Goal: Communication & Community: Participate in discussion

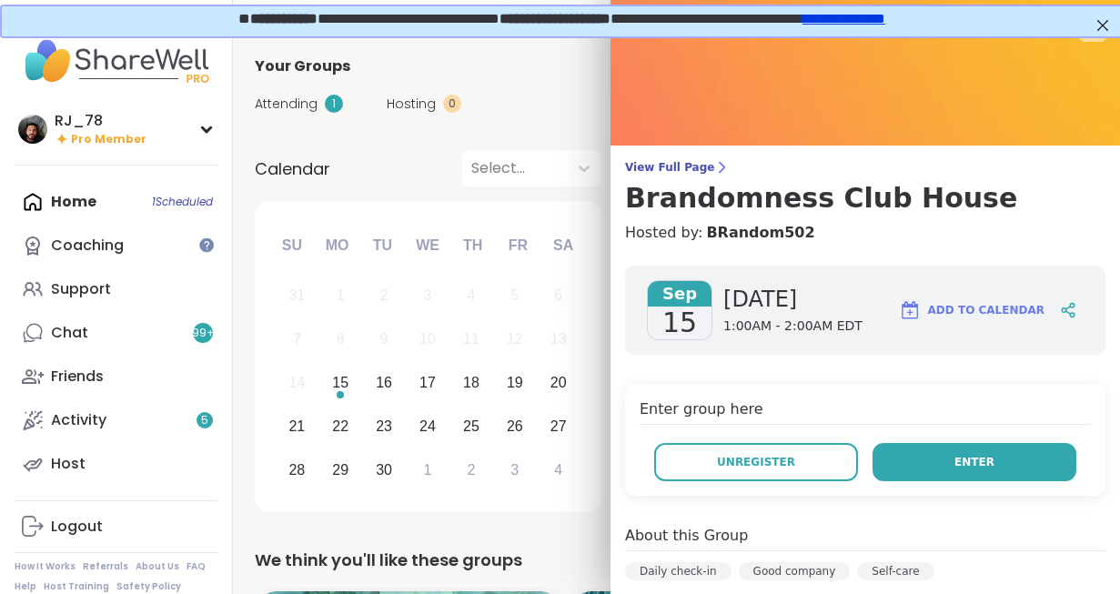
click at [951, 459] on button "Enter" at bounding box center [975, 462] width 204 height 38
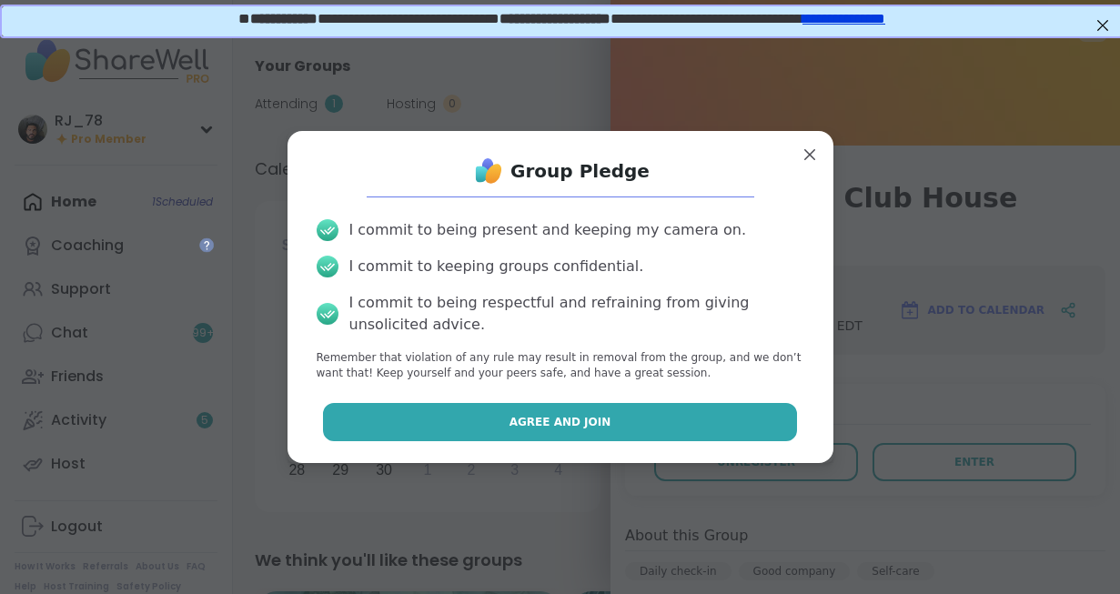
click at [677, 431] on button "Agree and Join" at bounding box center [560, 422] width 474 height 38
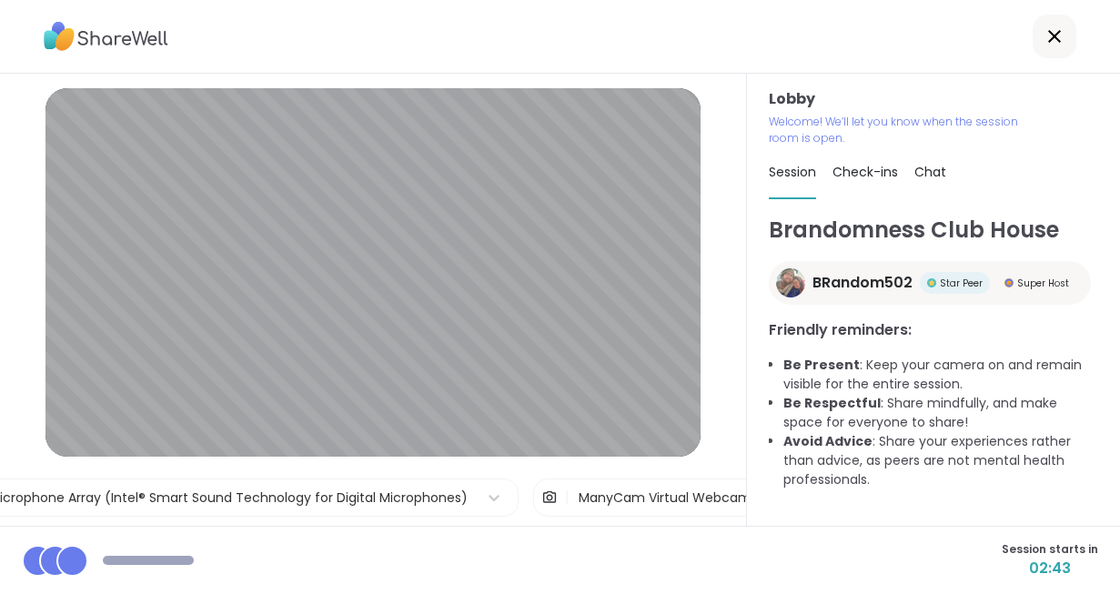
click at [479, 560] on div "Session starts in 02:43" at bounding box center [560, 560] width 1120 height 68
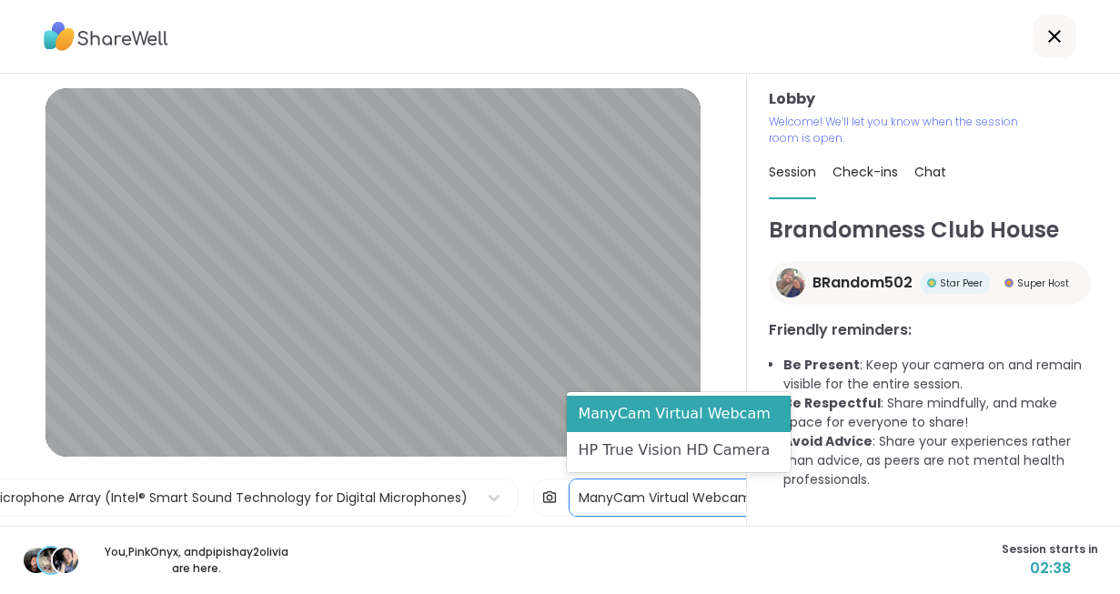
click at [717, 495] on div "ManyCam Virtual Webcam" at bounding box center [665, 498] width 173 height 19
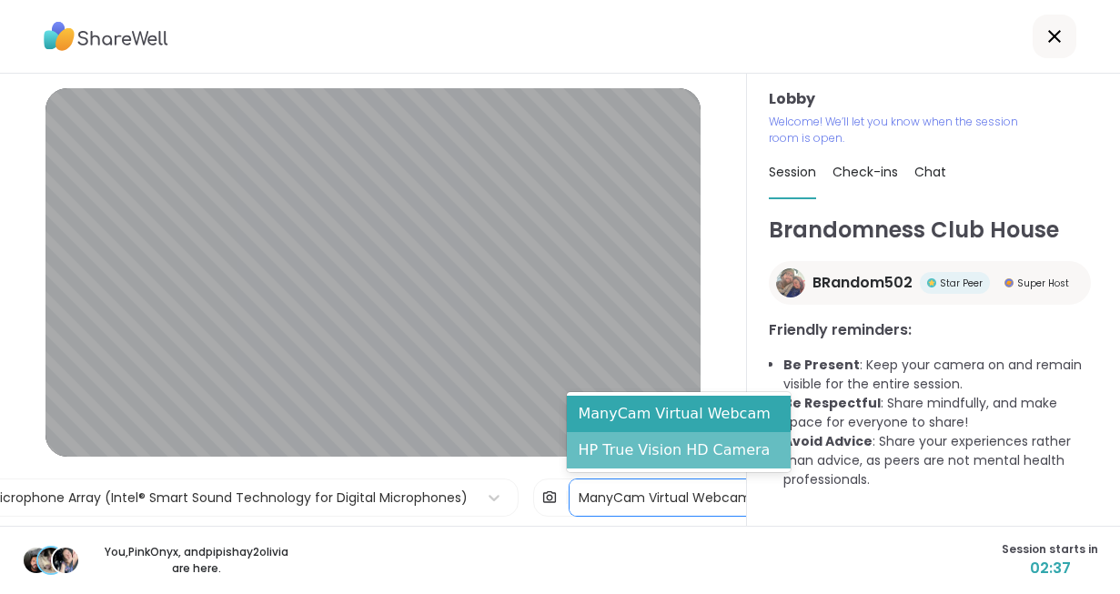
click at [670, 443] on div "HP True Vision HD Camera" at bounding box center [679, 450] width 224 height 36
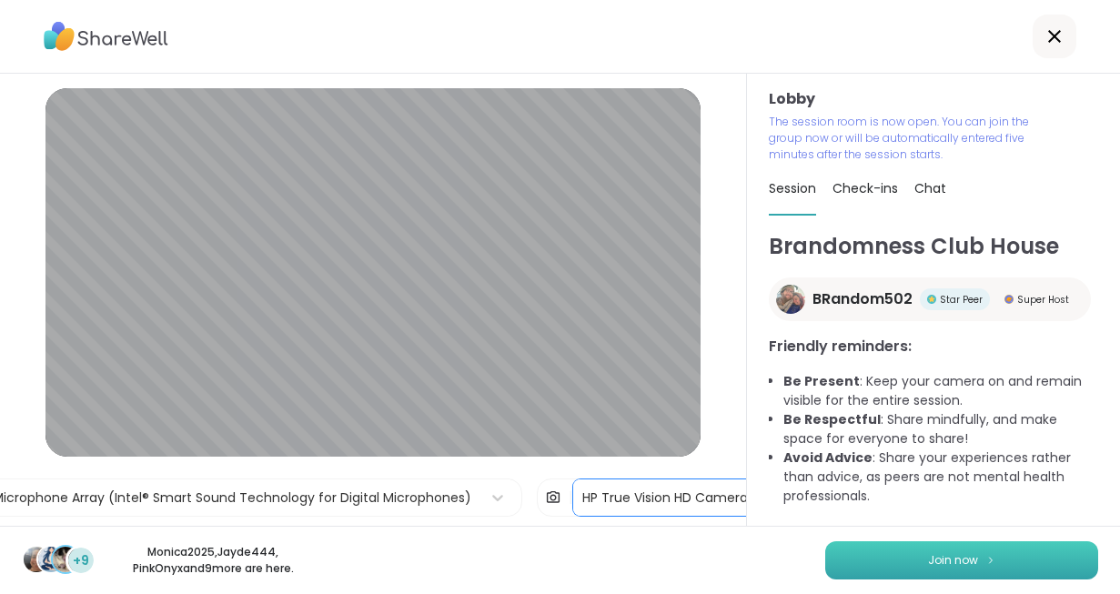
click at [905, 547] on button "Join now" at bounding box center [961, 560] width 273 height 38
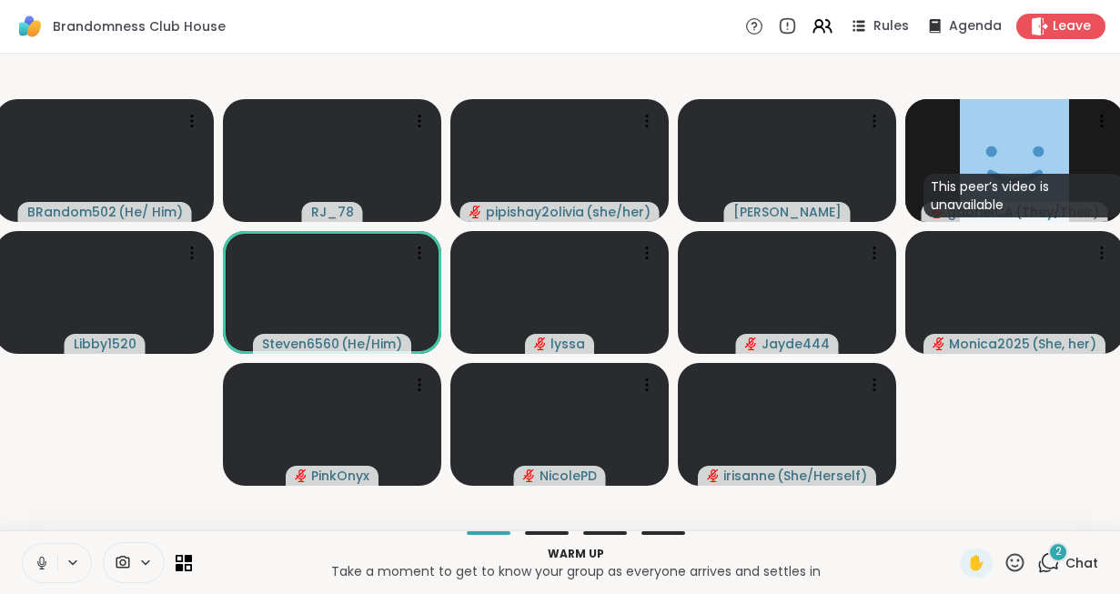
click at [37, 564] on icon at bounding box center [42, 563] width 16 height 16
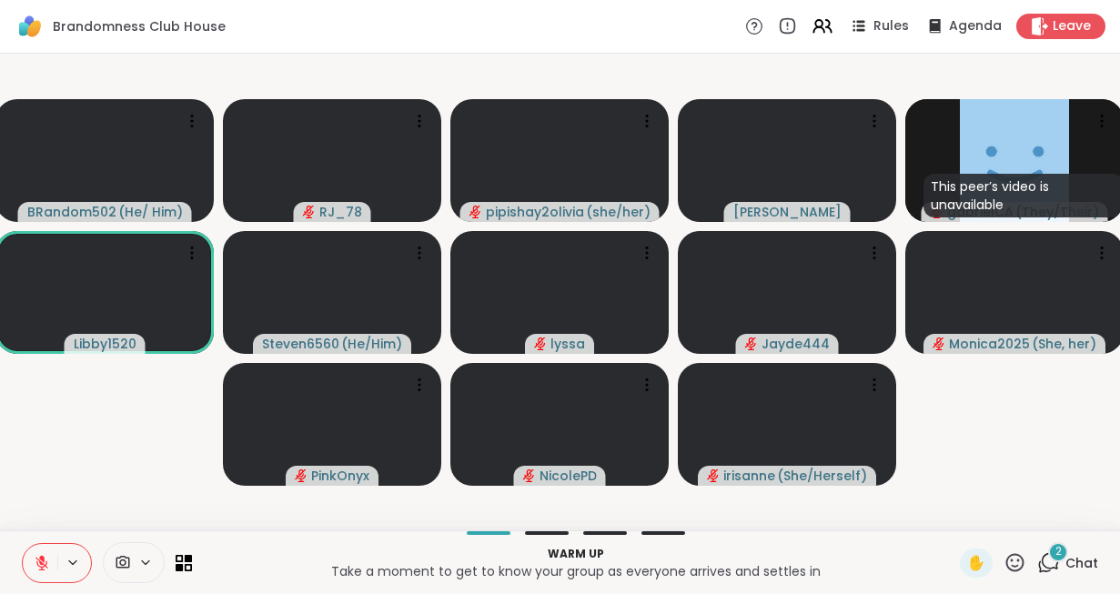
click at [127, 570] on icon at bounding box center [123, 562] width 16 height 17
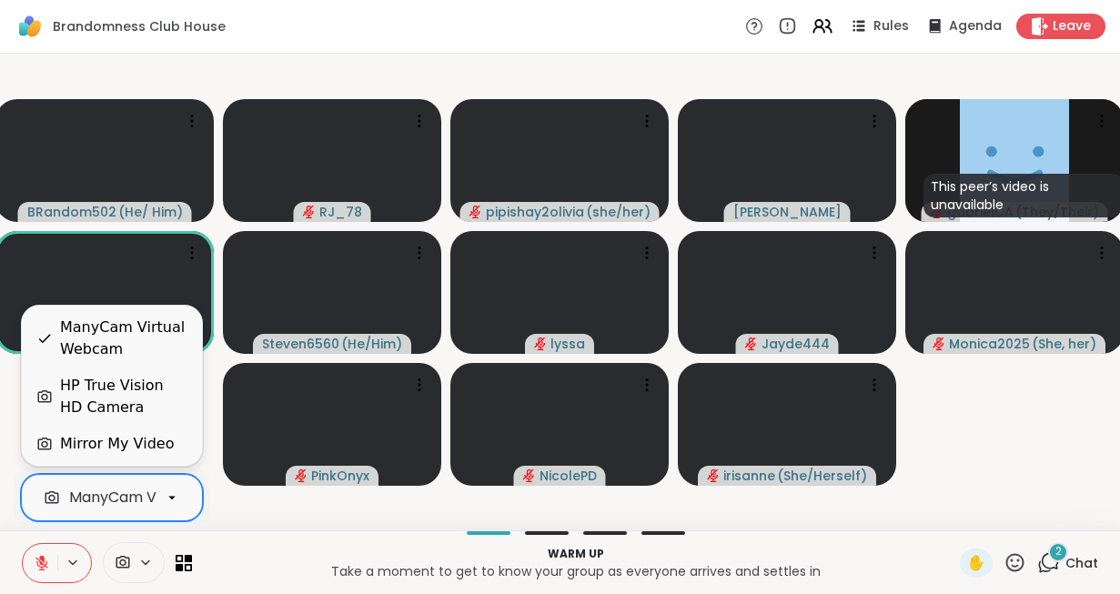
click at [136, 498] on div "ManyCam Virtual Webcam" at bounding box center [166, 498] width 194 height 22
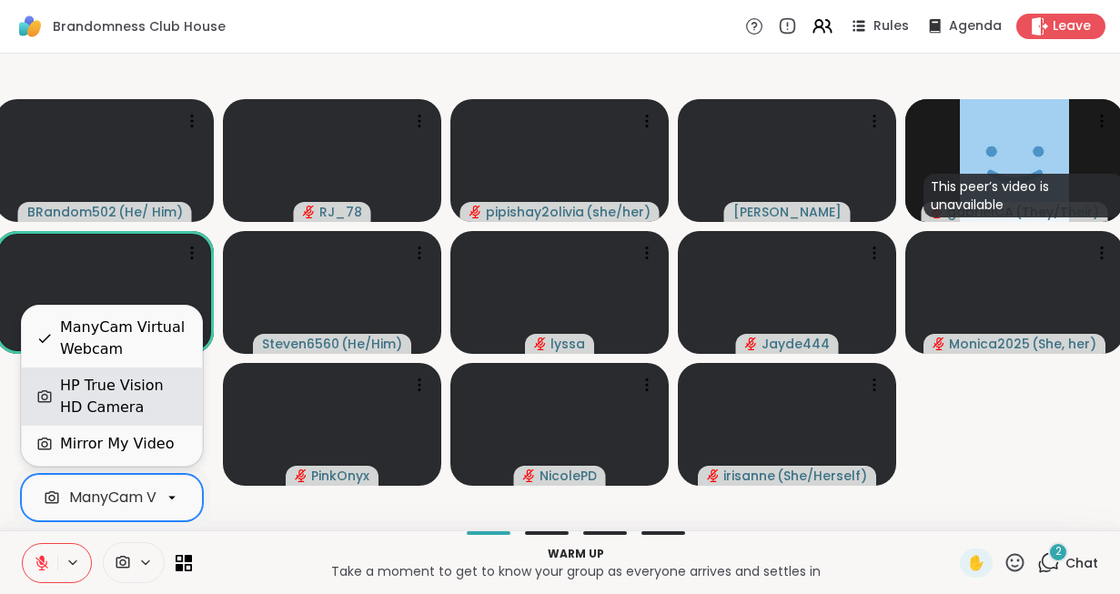
click at [107, 404] on div "HP True Vision HD Camera" at bounding box center [123, 397] width 127 height 44
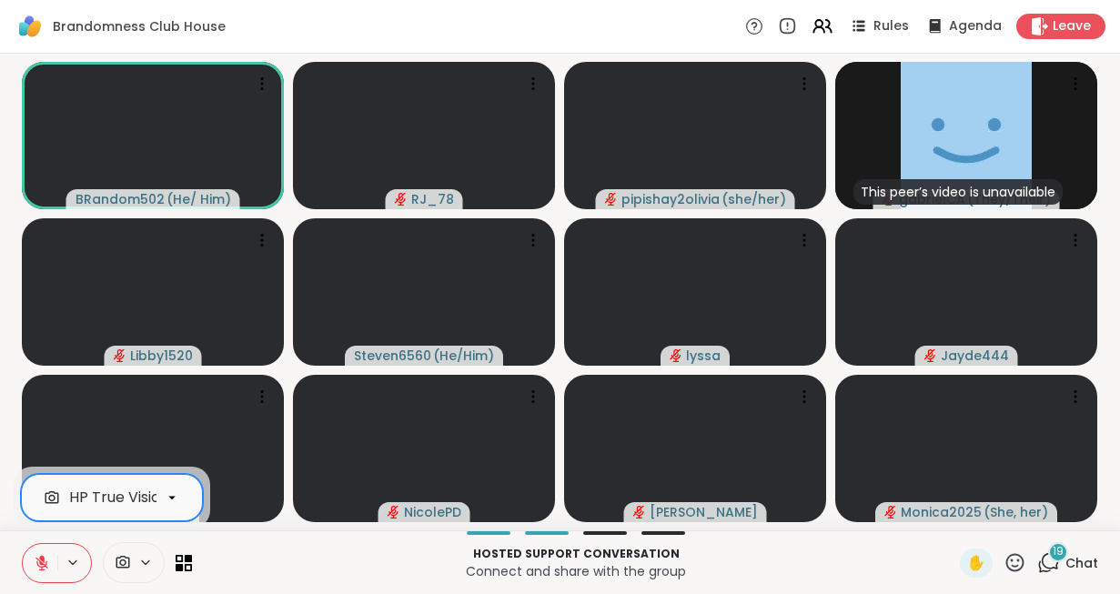
click at [30, 567] on button at bounding box center [40, 563] width 35 height 38
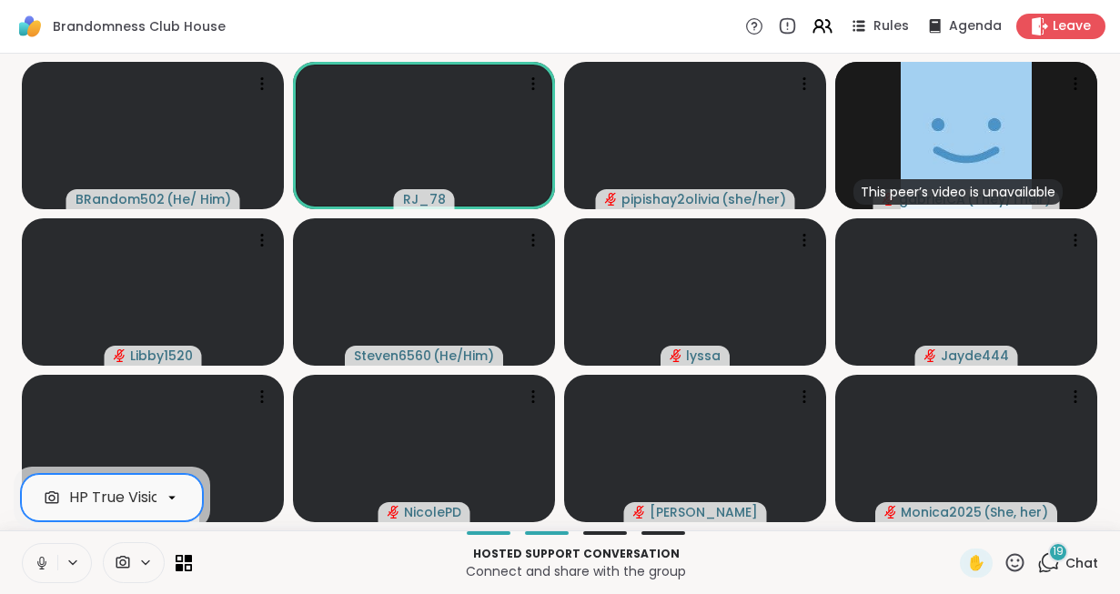
click at [30, 567] on button at bounding box center [40, 563] width 35 height 38
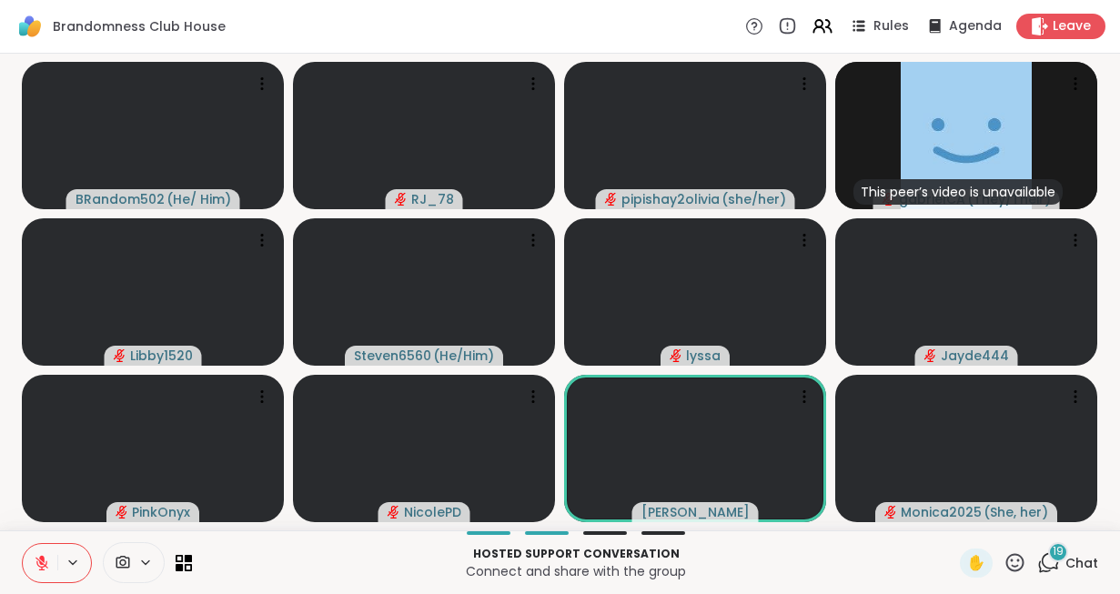
click at [240, 543] on div "Hosted support conversation Connect and share with the group" at bounding box center [576, 562] width 746 height 41
